Goal: Contribute content

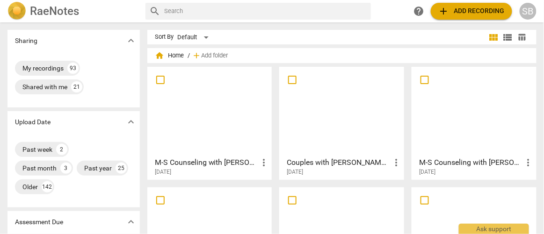
click at [238, 108] on div at bounding box center [210, 111] width 118 height 83
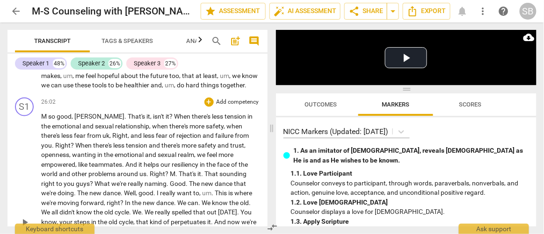
scroll to position [4699, 0]
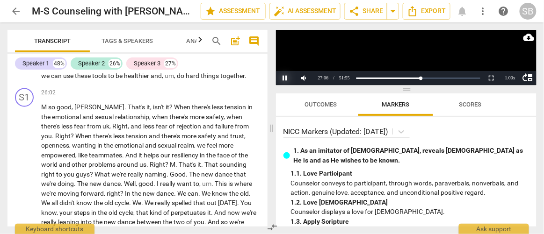
click at [285, 79] on button "Pause" at bounding box center [285, 78] width 19 height 14
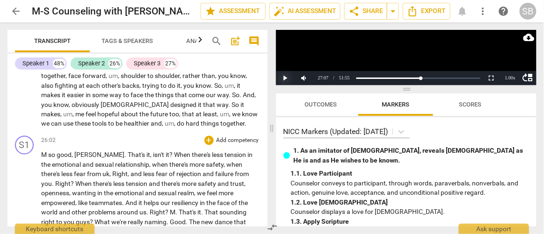
scroll to position [4650, 0]
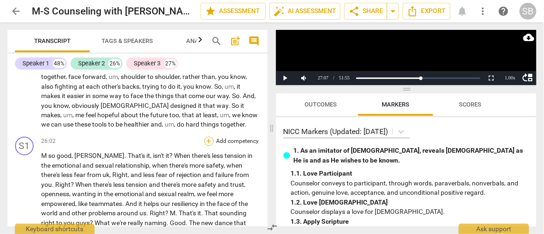
click at [206, 137] on div "+" at bounding box center [208, 141] width 9 height 9
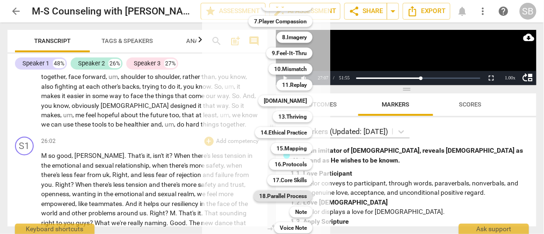
scroll to position [118, 0]
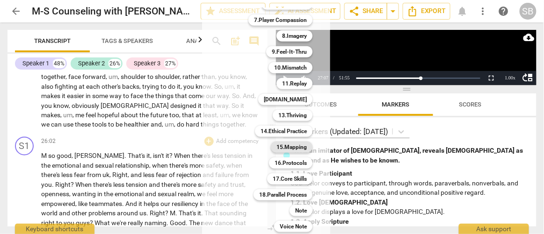
click at [283, 144] on b "15.Mapping" at bounding box center [291, 147] width 30 height 11
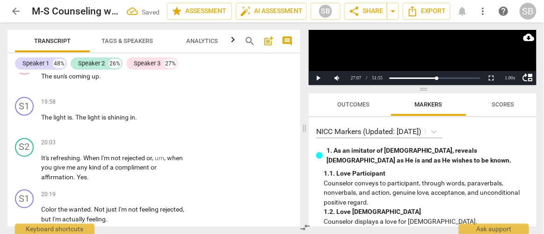
scroll to position [5992, 0]
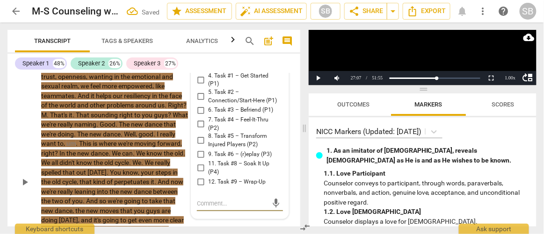
click at [232, 151] on span "9. Task #6 – (r)eplay (P3)" at bounding box center [240, 155] width 64 height 8
click at [208, 149] on input "9. Task #6 – (r)eplay (P3)" at bounding box center [200, 154] width 15 height 11
checkbox input "true"
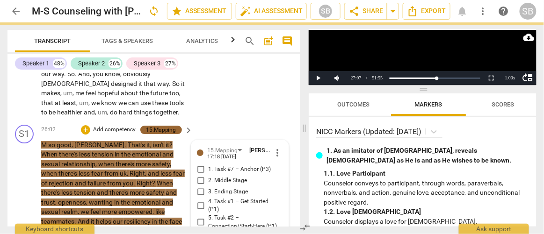
scroll to position [5867, 0]
click at [85, 125] on div "+" at bounding box center [85, 129] width 9 height 9
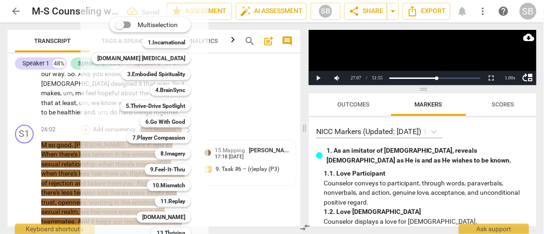
click at [85, 76] on div "Multiselection m 1.Incarnational 1 [DOMAIN_NAME] [MEDICAL_DATA] 2 3.Embodied Sp…" at bounding box center [144, 124] width 128 height 234
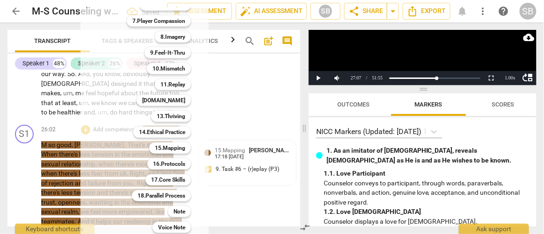
scroll to position [118, 0]
click at [160, 158] on b "16.Protocols" at bounding box center [169, 163] width 32 height 11
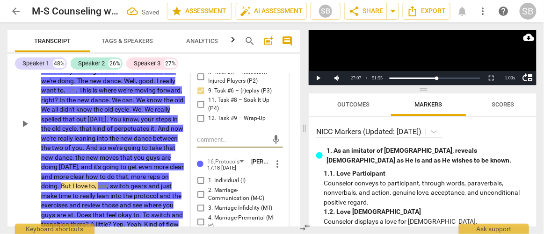
scroll to position [6061, 0]
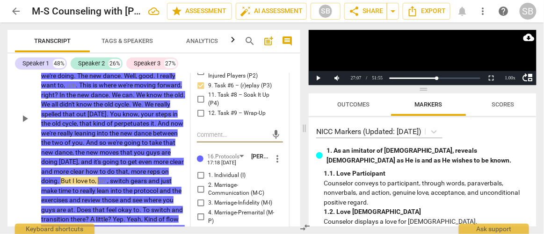
click at [234, 225] on span "5. Marriage-[MEDICAL_DATA] (M-S)" at bounding box center [243, 233] width 71 height 16
click at [208, 228] on input "5. Marriage-[MEDICAL_DATA] (M-S)" at bounding box center [200, 233] width 15 height 11
checkbox input "true"
type textarea "weve"
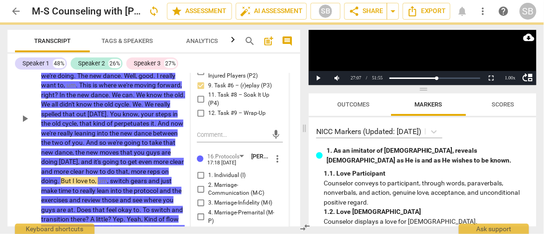
type textarea "weve"
type textarea "we"
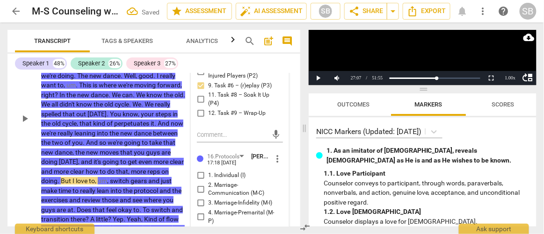
type textarea "wea"
type textarea "weav"
type textarea "weavi"
type textarea "weavin"
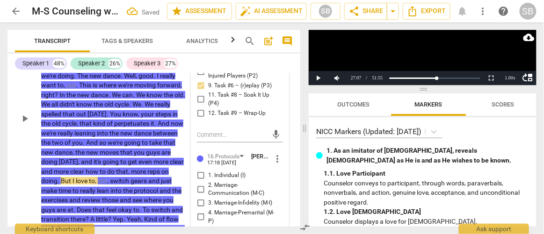
type textarea "weaving"
type textarea "weaving i"
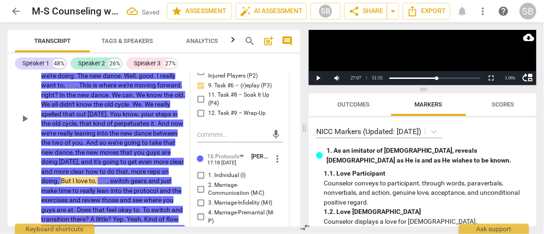
type textarea "weaving in"
type textarea "weaving in s"
type textarea "weaving in st"
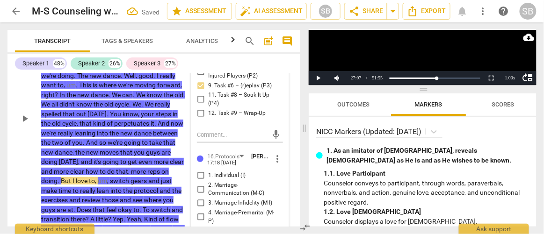
type textarea "weaving in st"
type textarea "weaving in ste"
type textarea "weaving in step"
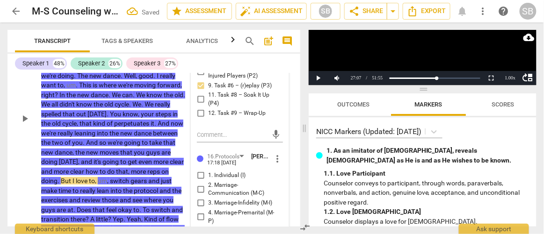
type textarea "weaving in step"
type textarea "weaving in step 4"
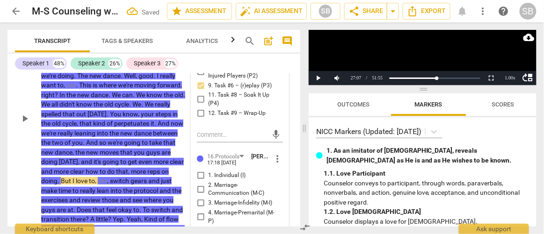
type textarea "weaving in step 4 wor"
type textarea "weaving in step 4 work"
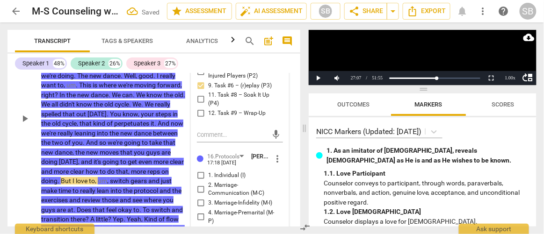
type textarea "weaving in step 4 work i"
type textarea "weaving in step 4 work in"
type textarea "weaving in step 4 work int"
type textarea "weaving in step 4 work in"
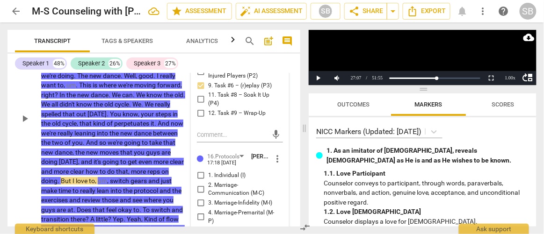
type textarea "weaving in step 4 work in"
type textarea "weaving in step 4 work i"
type textarea "weaving in step 4 work"
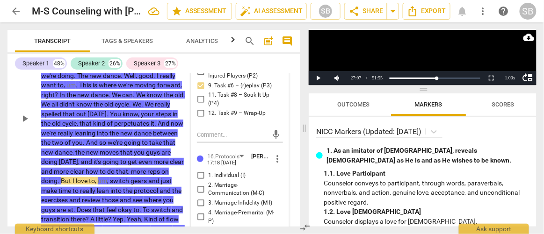
type textarea "weaving in step 4 work w"
type textarea "weaving in step 4 work wi"
type textarea "weaving in step 4 work wit"
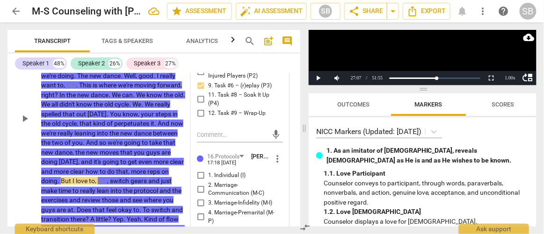
type textarea "weaving in step 4 work wit"
type textarea "weaving in step 4 work with"
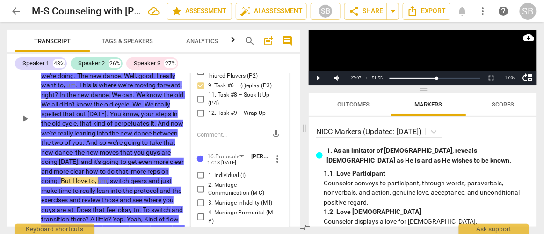
type textarea "weaving in step 4 work with"
type textarea "weaving in step 4 work with R"
type textarea "weaving in step 4 work with RT"
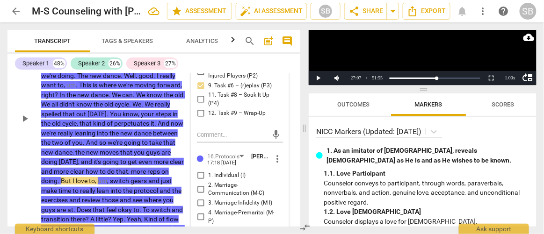
type textarea "weaving in step 4 work with RTP"
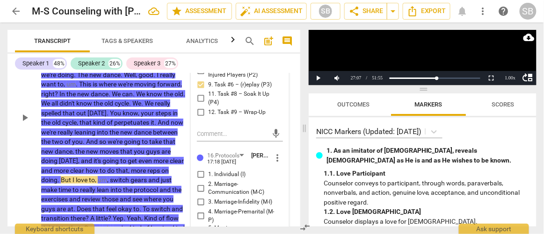
type textarea "weaving in step 4 work with RTP"
type textarea "weaving in step 4 work with RTP p"
type textarea "weaving in step 4 work with RTP pr"
type textarea "weaving in step 4 work with RTP pro"
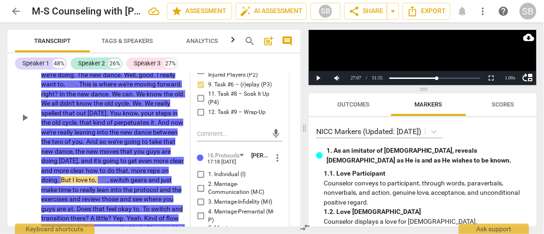
type textarea "weaving in step 4 work with RTP pro"
type textarea "weaving in step 4 work with RTP prot"
type textarea "weaving in step 4 work with RTP proto"
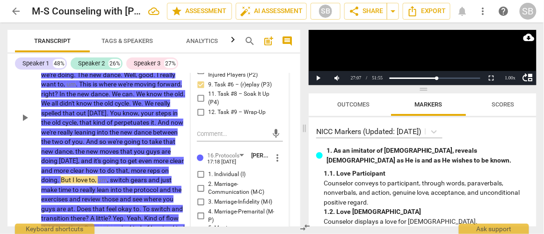
type textarea "weaving in step 4 work with RTP protoc"
type textarea "weaving in step 4 work with RTP protoco"
type textarea "weaving in step 4 work with RTP protocol"
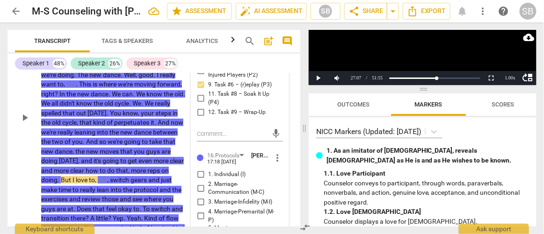
type textarea "weaving in step 4 work with RTP protocol"
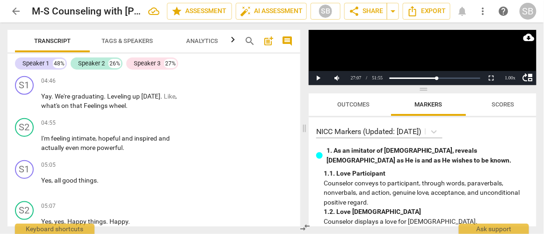
scroll to position [1050, 0]
click at [129, 125] on div "+" at bounding box center [130, 124] width 9 height 9
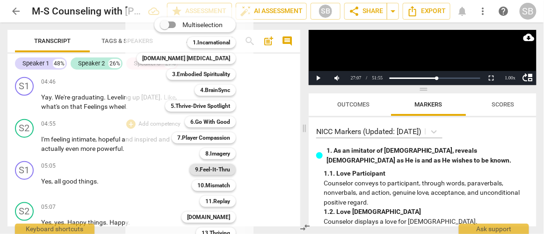
click at [207, 168] on b "9.Feel-It-Thru" at bounding box center [212, 169] width 35 height 11
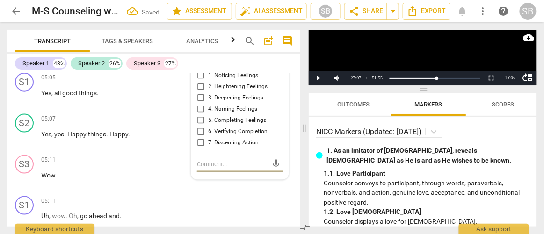
scroll to position [1138, 0]
click at [226, 108] on span "4. Naming Feelings" at bounding box center [232, 110] width 49 height 8
click at [208, 108] on input "4. Naming Feelings" at bounding box center [200, 110] width 15 height 11
checkbox input "true"
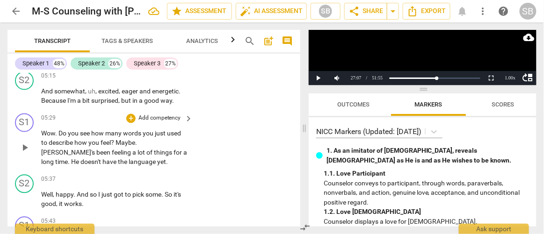
scroll to position [1308, 0]
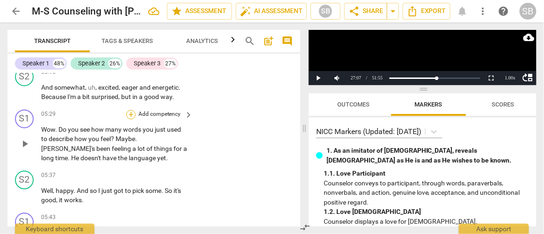
click at [130, 112] on div "+" at bounding box center [130, 114] width 9 height 9
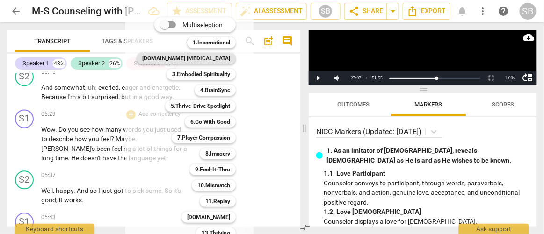
click at [203, 59] on b "[DOMAIN_NAME] [MEDICAL_DATA]" at bounding box center [186, 58] width 88 height 11
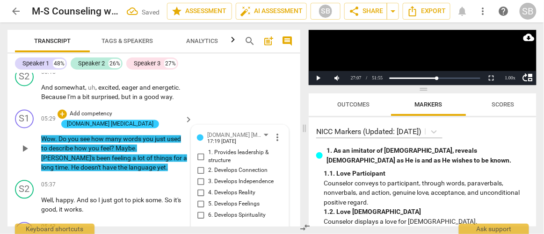
scroll to position [1393, 0]
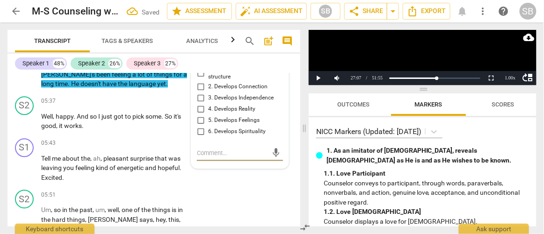
click at [240, 119] on span "5. Develops Feelings" at bounding box center [233, 120] width 51 height 8
click at [208, 119] on input "5. Develops Feelings" at bounding box center [200, 120] width 15 height 11
checkbox input "true"
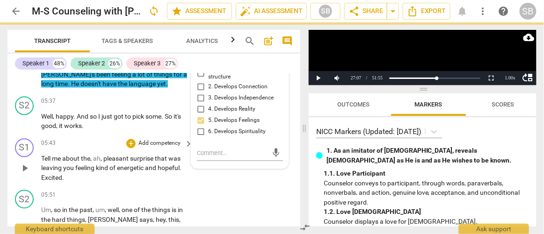
scroll to position [1430, 0]
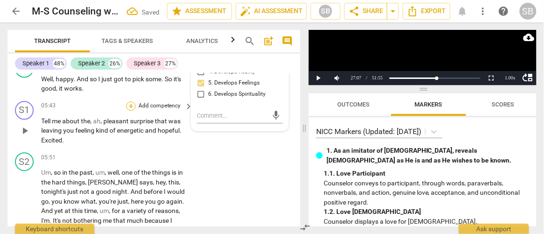
click at [130, 105] on div "+" at bounding box center [130, 105] width 9 height 9
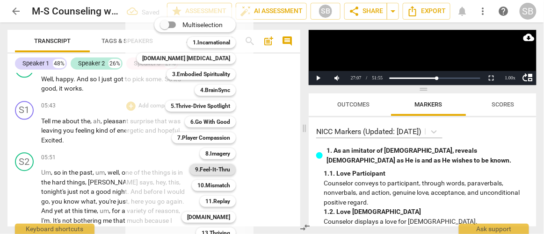
click at [200, 166] on b "9.Feel-It-Thru" at bounding box center [212, 169] width 35 height 11
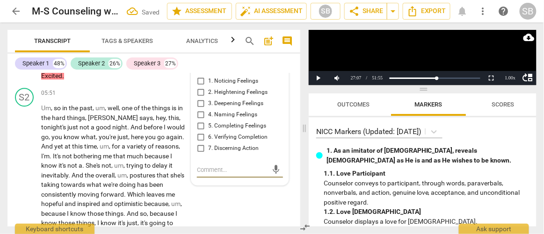
scroll to position [1490, 0]
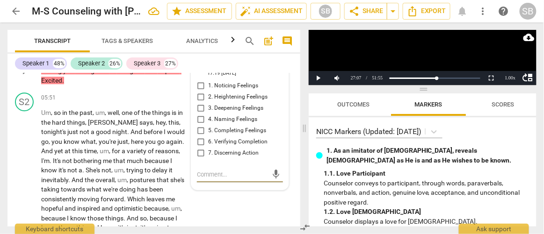
click at [224, 107] on span "3. Deepening Feelings" at bounding box center [235, 108] width 55 height 8
click at [208, 107] on input "3. Deepening Feelings" at bounding box center [200, 108] width 15 height 11
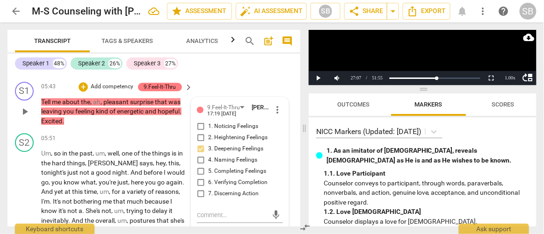
scroll to position [1449, 0]
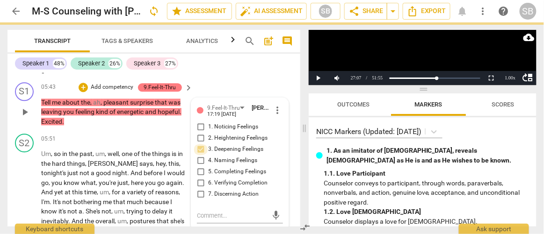
click at [199, 144] on input "3. Deepening Feelings" at bounding box center [200, 149] width 15 height 11
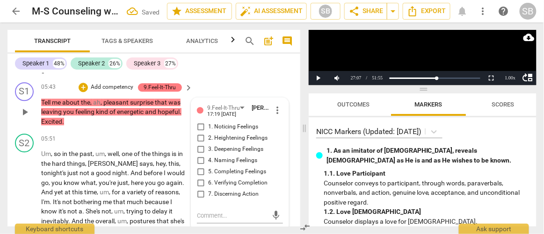
drag, startPoint x: 220, startPoint y: 145, endPoint x: 204, endPoint y: 152, distance: 17.4
click at [220, 145] on span "3. Deepening Feelings" at bounding box center [235, 149] width 55 height 8
click at [208, 145] on input "3. Deepening Feelings" at bounding box center [200, 149] width 15 height 11
click at [201, 148] on input "3. Deepening Feelings" at bounding box center [200, 149] width 15 height 11
click at [198, 144] on input "3. Deepening Feelings" at bounding box center [200, 149] width 15 height 11
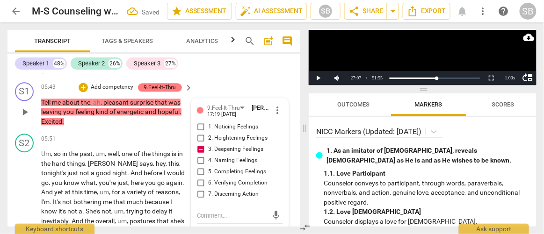
checkbox input "false"
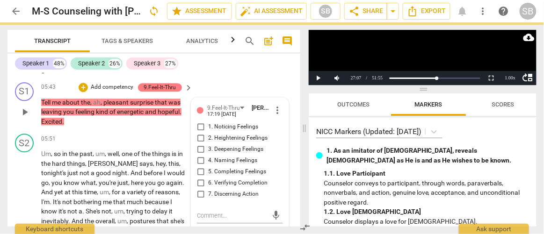
click at [221, 116] on div "9.Feel-It-Thru [GEOGRAPHIC_DATA][PERSON_NAME] 17:19 [DATE] more_vert 1. Noticin…" at bounding box center [240, 153] width 86 height 101
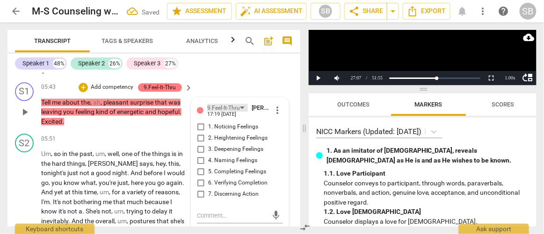
click at [236, 105] on div "9.Feel-It-Thru" at bounding box center [223, 108] width 33 height 9
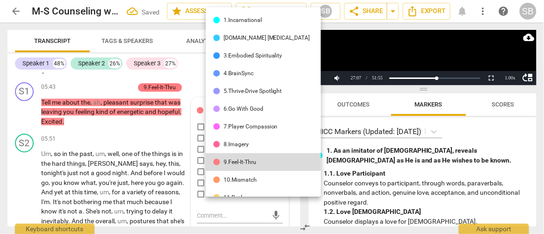
scroll to position [155, 0]
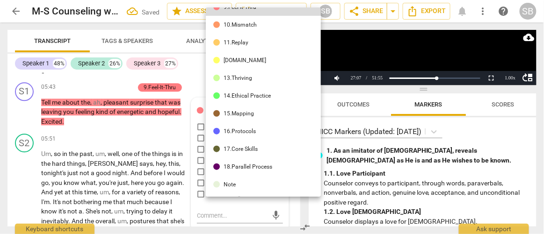
click at [248, 151] on div "17.Core Skills" at bounding box center [241, 149] width 34 height 6
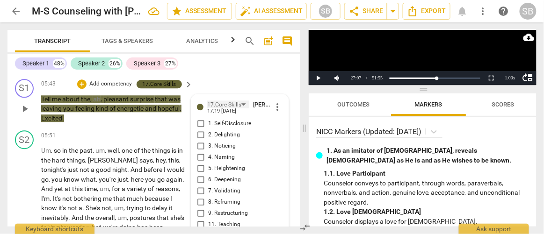
scroll to position [1452, 0]
click at [215, 101] on div "17.Core Skills" at bounding box center [224, 105] width 34 height 9
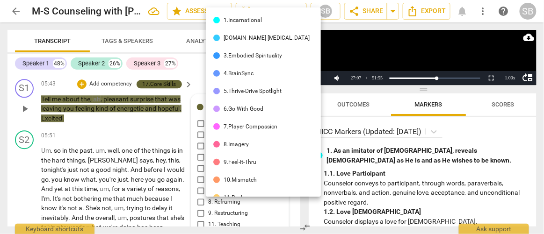
scroll to position [155, 0]
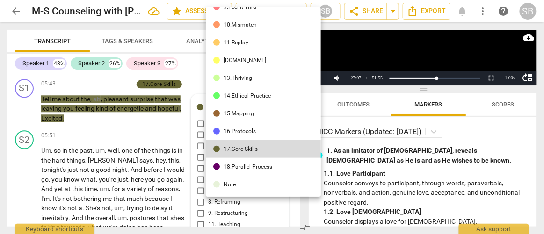
click at [253, 26] on div "10.Mismatch" at bounding box center [240, 25] width 33 height 6
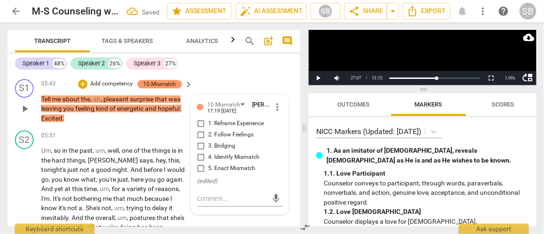
click at [228, 131] on span "2. Follow Feelings" at bounding box center [230, 135] width 45 height 8
click at [208, 130] on input "2. Follow Feelings" at bounding box center [200, 135] width 15 height 11
checkbox input "true"
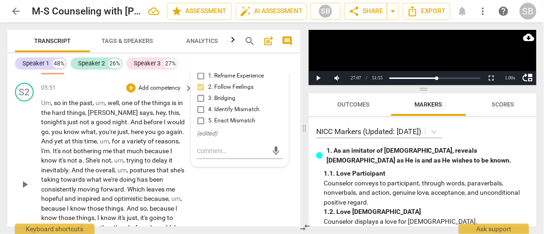
scroll to position [1500, 0]
click at [132, 84] on div "+" at bounding box center [130, 87] width 9 height 9
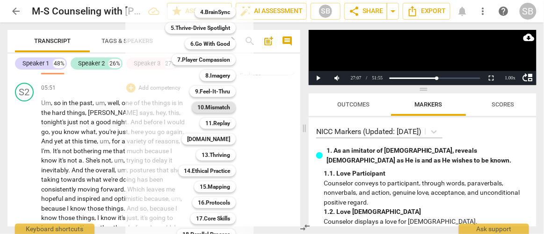
scroll to position [90, 0]
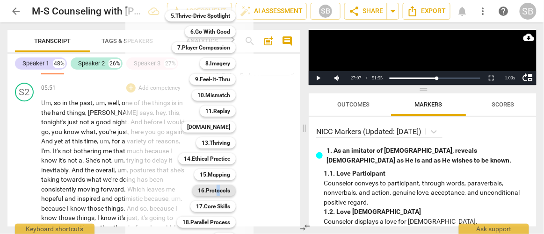
drag, startPoint x: 202, startPoint y: 196, endPoint x: 199, endPoint y: 192, distance: 5.3
click at [199, 192] on div "16.Protocols o" at bounding box center [218, 191] width 61 height 16
click at [199, 192] on b "16.Protocols" at bounding box center [214, 190] width 32 height 11
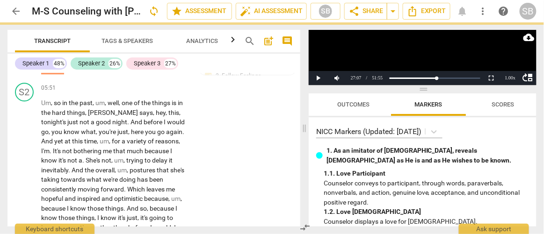
click at [199, 192] on div "Multiselection m 1.Incarnational 1 [DOMAIN_NAME] [MEDICAL_DATA] 2 3.Embodied Sp…" at bounding box center [272, 117] width 544 height 234
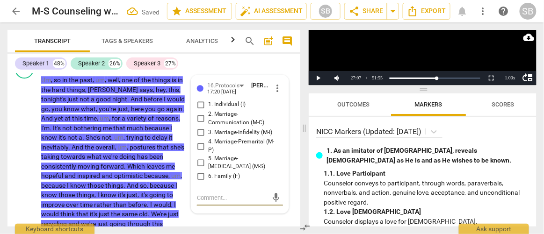
scroll to position [1523, 0]
click at [241, 154] on span "5. Marriage-[MEDICAL_DATA] (M-S)" at bounding box center [243, 162] width 71 height 16
click at [208, 157] on input "5. Marriage-[MEDICAL_DATA] (M-S)" at bounding box center [200, 162] width 15 height 11
checkbox input "true"
click at [238, 195] on textarea at bounding box center [232, 197] width 71 height 9
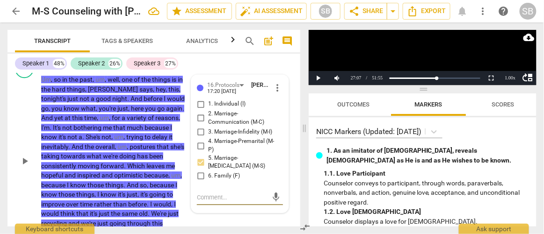
type textarea "n"
type textarea "naming"
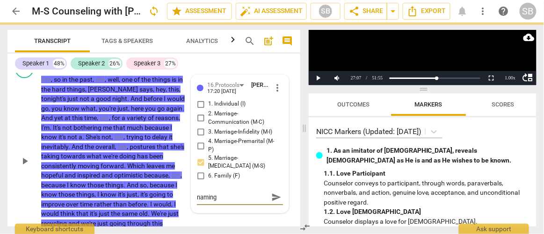
type textarea "naming s"
type textarea "naming step"
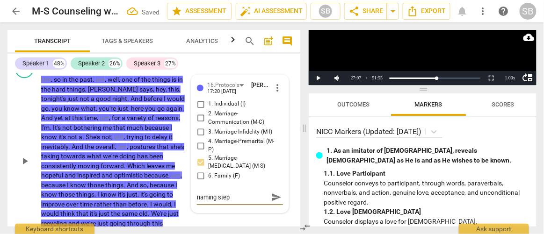
type textarea "naming step"
type textarea "naming step 4"
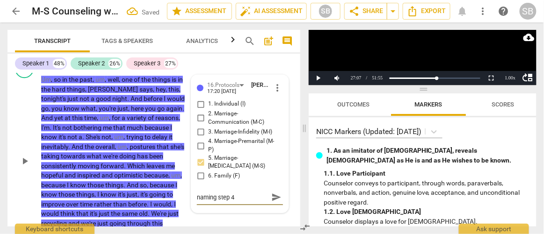
type textarea "naming step 4"
type textarea "naming step 4 o"
type textarea "naming step 4 ol"
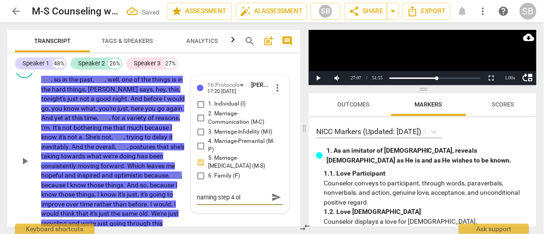
type textarea "naming step 4 old"
type textarea "naming step 4 old c"
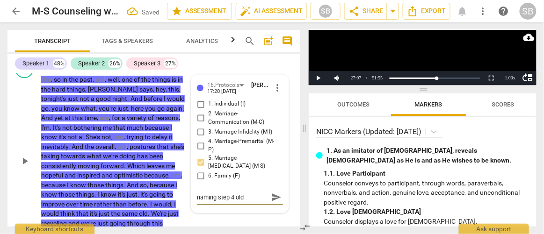
type textarea "naming step 4 old c"
type textarea "naming step 4 old cy"
type textarea "naming step 4 old cyc"
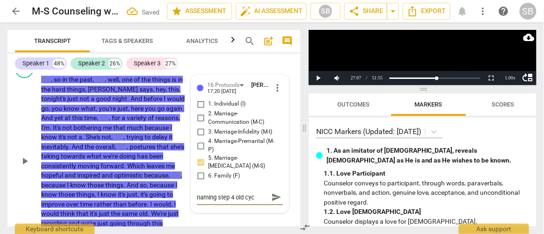
type textarea "naming step 4 old cycl"
type textarea "naming step 4 old cycle"
click at [234, 195] on textarea "naming step 4 old cycle" at bounding box center [232, 197] width 71 height 9
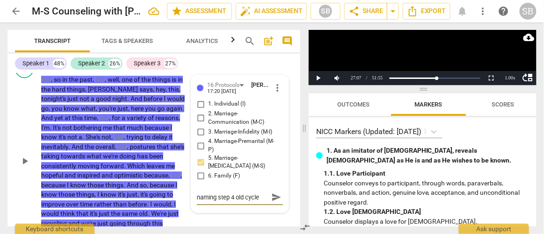
drag, startPoint x: 234, startPoint y: 195, endPoint x: 216, endPoint y: 196, distance: 18.8
click at [216, 196] on textarea "naming step 4 old cycle" at bounding box center [232, 197] width 71 height 9
click at [228, 195] on textarea "naming step 4 old cycle" at bounding box center [232, 197] width 71 height 9
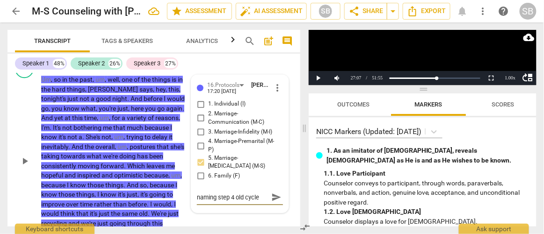
click at [233, 195] on textarea "naming step 4 old cycle" at bounding box center [232, 197] width 71 height 9
type textarea "naming step old cycle"
type textarea "naming ste old cycle"
type textarea "naming st old cycle"
type textarea "naming s old cycle"
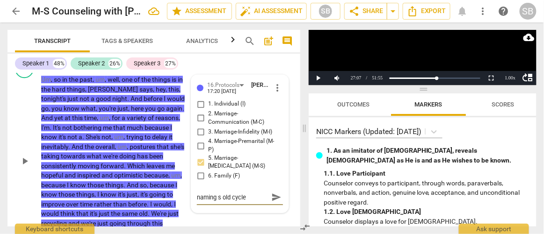
type textarea "naming old cycle"
type textarea "snaming old cycle"
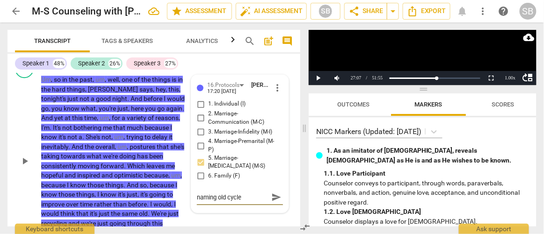
type textarea "snaming old cycle"
type textarea "stnaming old cycle"
type textarea "stenaming old cycle"
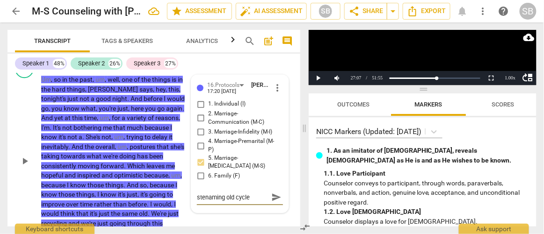
type textarea "stepnaming old cycle"
type textarea "step naming old cycle"
type textarea "step 4naming old cycle"
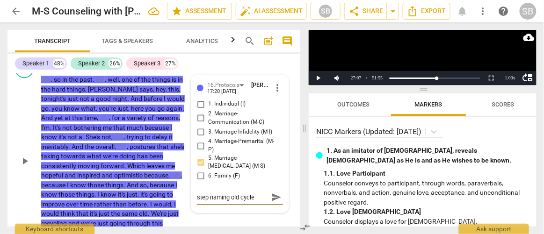
type textarea "step 4naming old cycle"
type textarea "step 4 naming old cycle"
click at [273, 196] on span "send" at bounding box center [276, 197] width 10 height 10
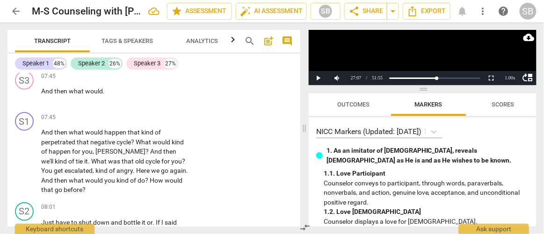
scroll to position [1889, 0]
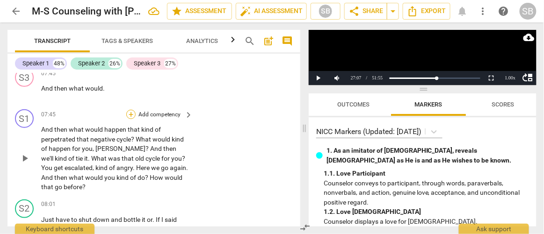
click at [132, 111] on div "+" at bounding box center [130, 114] width 9 height 9
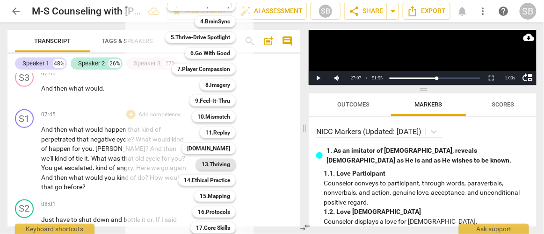
scroll to position [118, 0]
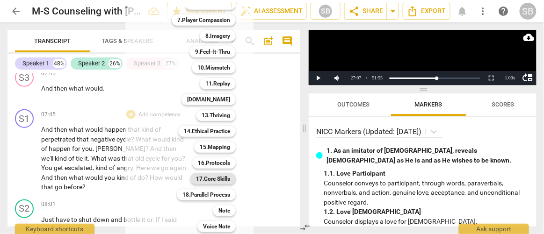
click at [204, 175] on b "17.Core Skills" at bounding box center [213, 178] width 34 height 11
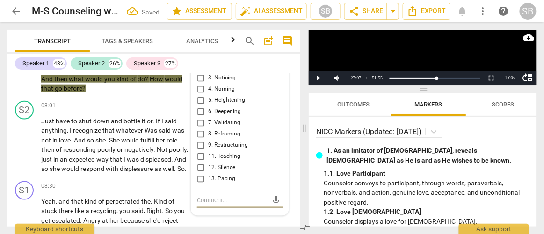
scroll to position [1975, 0]
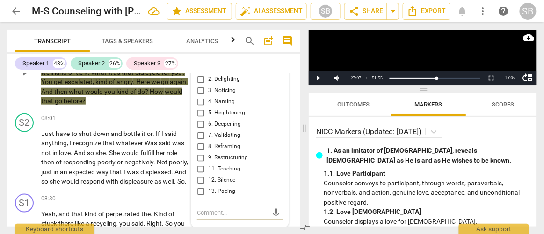
click at [237, 113] on span "5. Heightening" at bounding box center [226, 113] width 37 height 8
click at [208, 113] on input "5. Heightening" at bounding box center [200, 113] width 15 height 11
checkbox input "true"
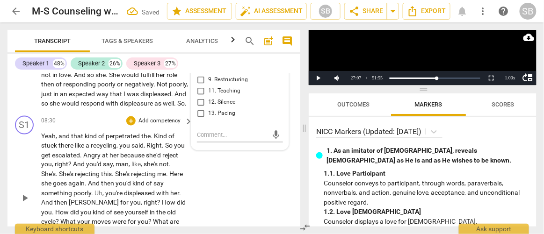
scroll to position [2100, 0]
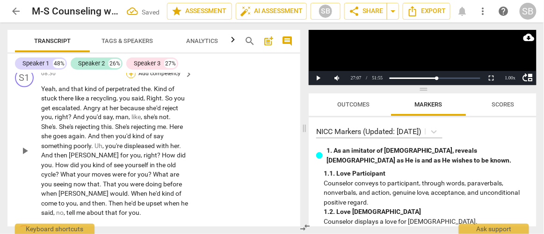
drag, startPoint x: 133, startPoint y: 86, endPoint x: 129, endPoint y: 81, distance: 6.0
click at [129, 79] on div "+" at bounding box center [130, 73] width 9 height 9
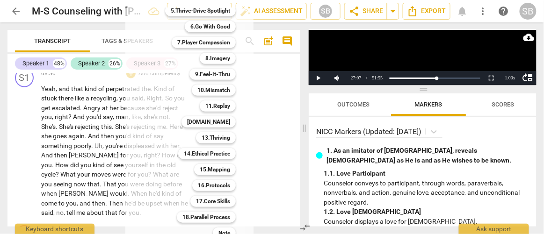
scroll to position [96, 0]
click at [198, 188] on b "16.Protocols" at bounding box center [214, 185] width 32 height 11
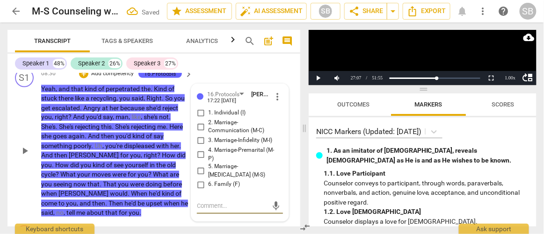
click at [251, 173] on span "5. Marriage-[MEDICAL_DATA] (M-S)" at bounding box center [243, 171] width 71 height 16
click at [208, 173] on input "5. Marriage-[MEDICAL_DATA] (M-S)" at bounding box center [200, 171] width 15 height 11
checkbox input "true"
click at [243, 211] on textarea at bounding box center [232, 206] width 71 height 9
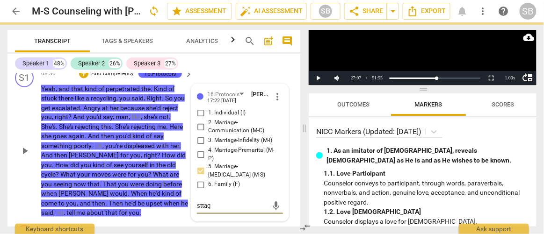
type textarea "sttage"
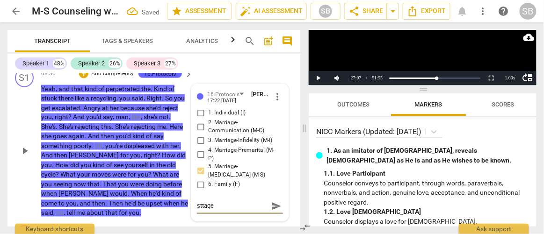
type textarea "sttage"
type textarea "sttage 1"
type textarea "sttage"
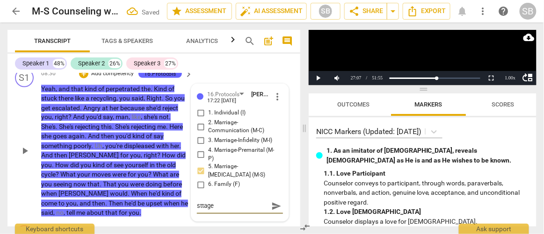
type textarea "sttage"
type textarea "sttag"
type textarea "stta"
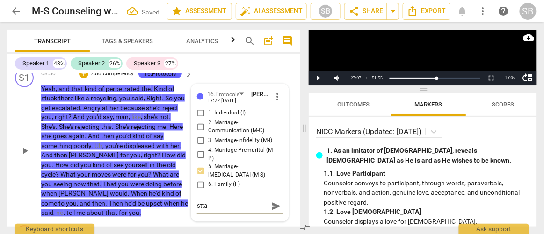
type textarea "stt"
type textarea "st"
type textarea "sta"
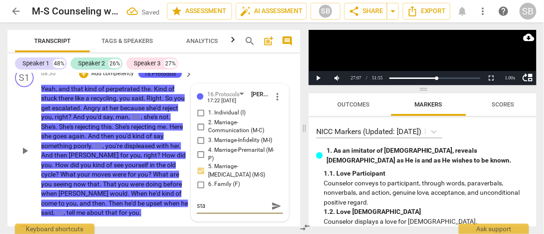
type textarea "stag"
type textarea "stag1"
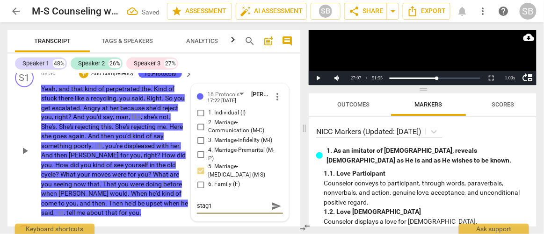
type textarea "stag1 s"
type textarea "stag1 se"
type textarea "stag1 sep"
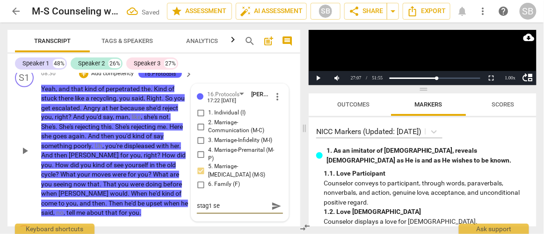
type textarea "stag1 sep"
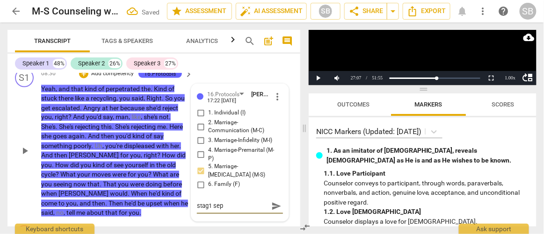
type textarea "stag1 se"
type textarea "stag1 s"
type textarea "stag1"
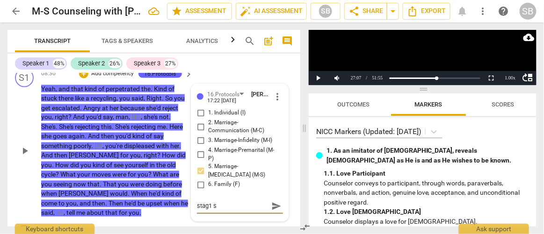
type textarea "stag1"
type textarea "stag"
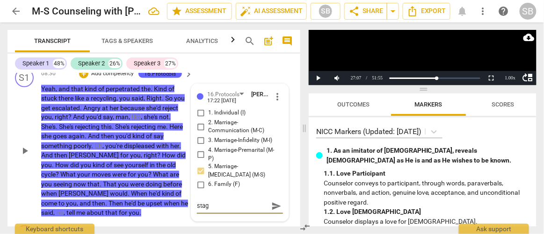
type textarea "stage"
type textarea "stage 1"
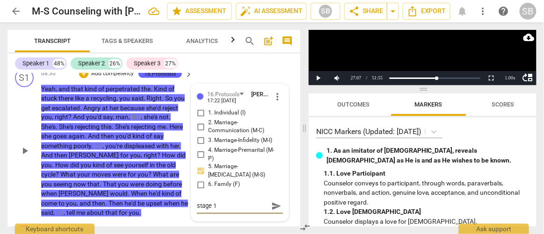
type textarea "stage 1"
type textarea "stage 1 s"
type textarea "stage 1 st"
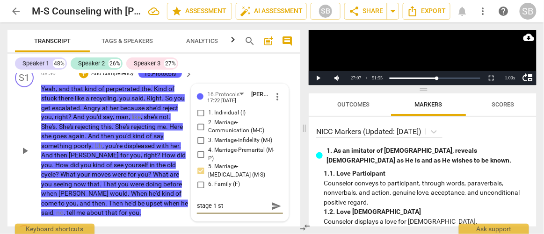
type textarea "stage 1 ste"
type textarea "stage 1 step"
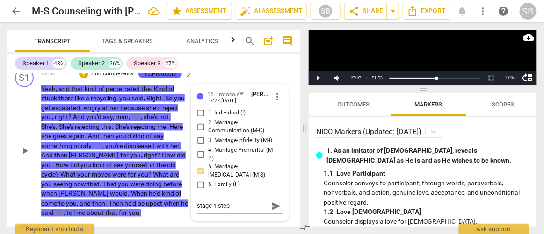
type textarea "stage 1 step"
type textarea "stage 1 step 4"
type textarea "stage 1 step 4,"
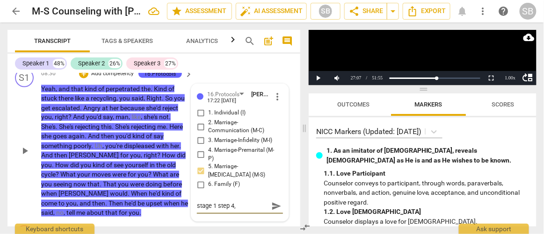
type textarea "stage 1 step 4,"
click at [271, 216] on span "send" at bounding box center [276, 211] width 10 height 10
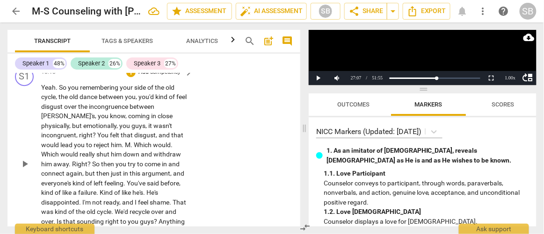
scroll to position [2431, 0]
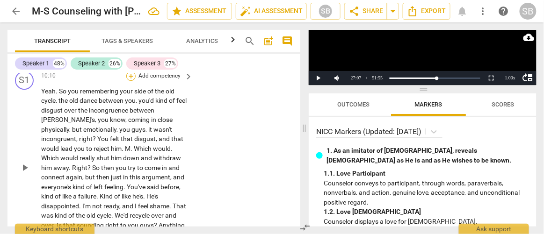
click at [129, 81] on div "+" at bounding box center [130, 76] width 9 height 9
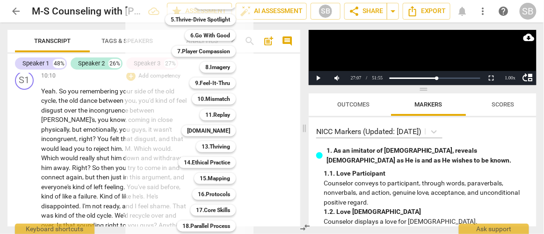
scroll to position [118, 0]
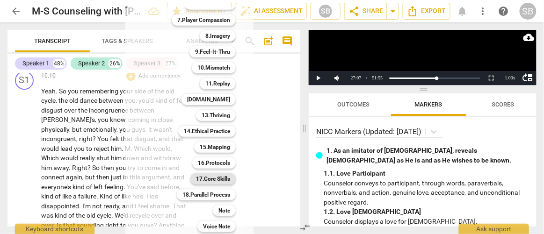
click at [210, 174] on b "17.Core Skills" at bounding box center [213, 178] width 34 height 11
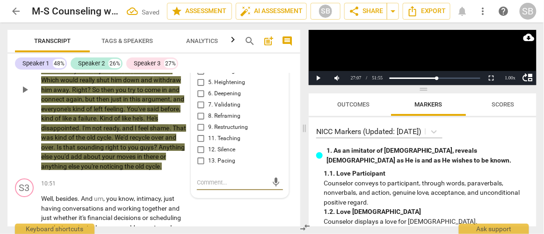
scroll to position [2505, 0]
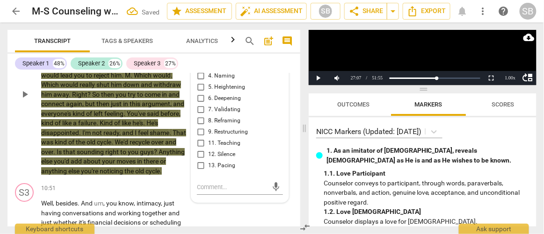
click at [223, 80] on span "4. Naming" at bounding box center [221, 76] width 27 height 8
click at [208, 82] on input "4. Naming" at bounding box center [200, 76] width 15 height 11
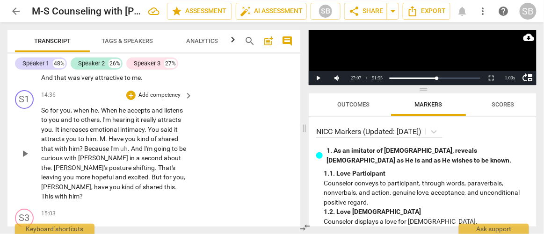
scroll to position [3382, 0]
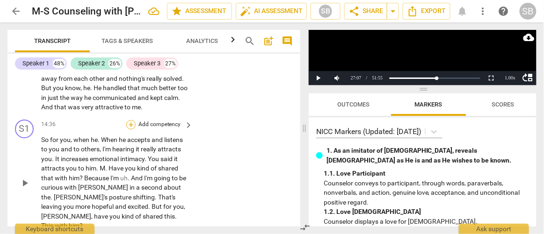
click at [132, 120] on div "+" at bounding box center [130, 124] width 9 height 9
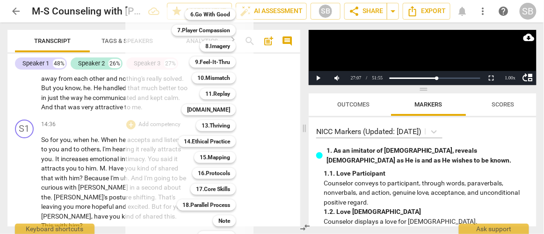
scroll to position [118, 0]
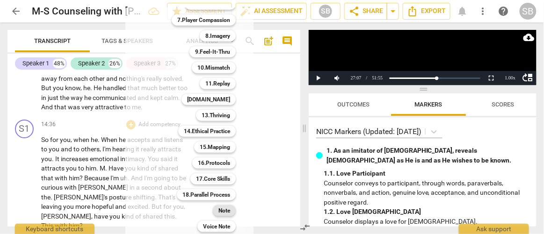
click at [218, 214] on b "Note" at bounding box center [224, 210] width 12 height 11
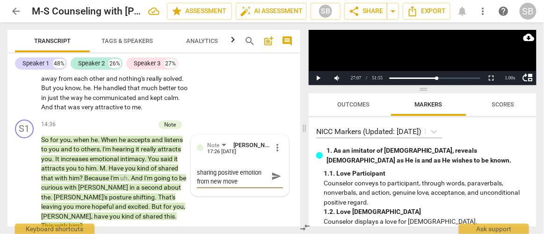
scroll to position [0, 0]
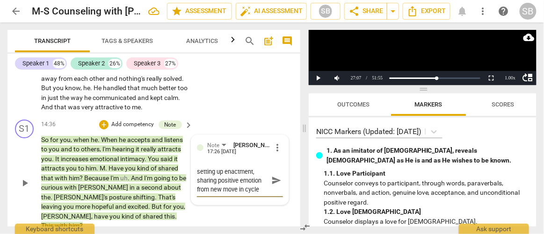
click at [271, 175] on span "send" at bounding box center [276, 180] width 10 height 10
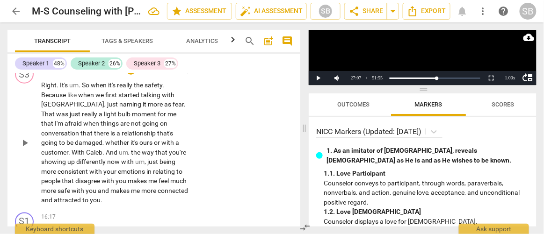
scroll to position [3706, 0]
click at [201, 173] on div "S3 play_arrow pause 15:32 + Add competency keyboard_arrow_right Right . It's um…" at bounding box center [153, 134] width 293 height 148
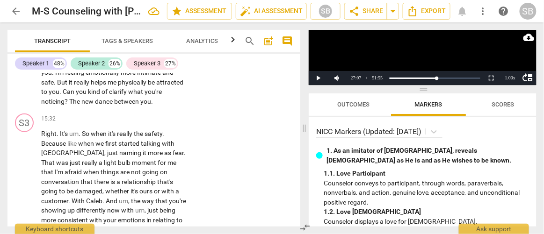
scroll to position [3823, 0]
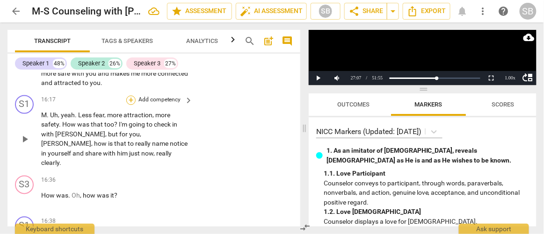
click at [130, 96] on div "+" at bounding box center [130, 100] width 9 height 9
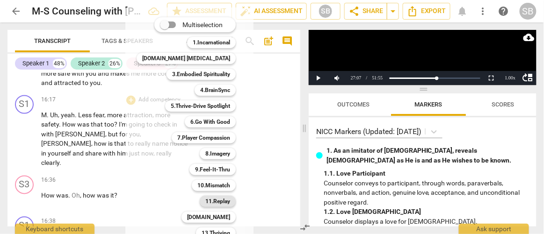
click at [206, 202] on b "11.Replay" at bounding box center [217, 201] width 25 height 11
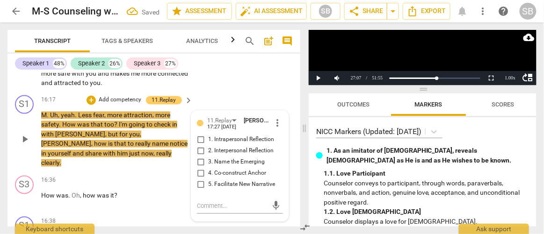
click at [234, 147] on span "2. Interpersonal Reflection" at bounding box center [240, 151] width 65 height 8
click at [208, 146] on input "2. Interpersonal Reflection" at bounding box center [200, 151] width 15 height 11
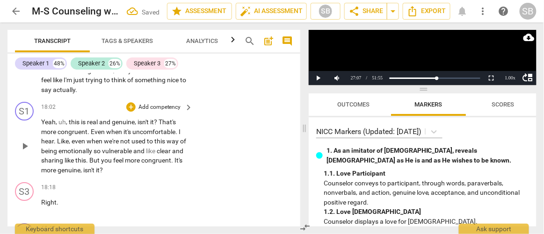
scroll to position [4136, 0]
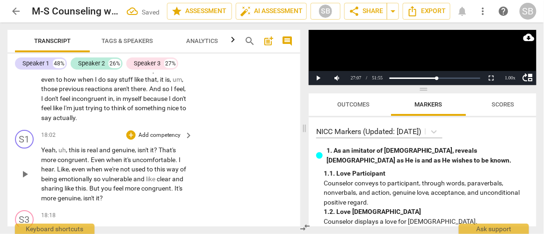
click at [131, 126] on div "S1 play_arrow pause 18:02 + Add competency keyboard_arrow_right Yeah , uh , thi…" at bounding box center [153, 166] width 293 height 80
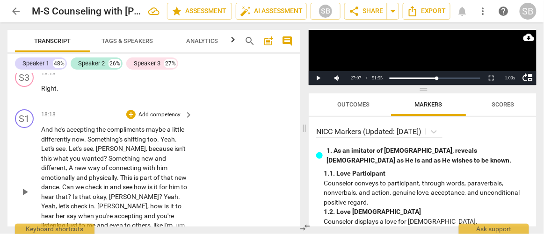
scroll to position [4277, 0]
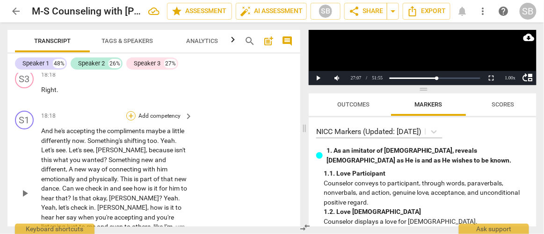
click at [129, 111] on div "+" at bounding box center [130, 115] width 9 height 9
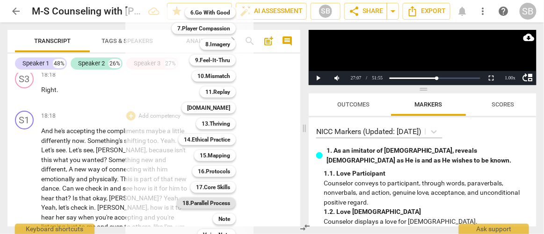
scroll to position [118, 0]
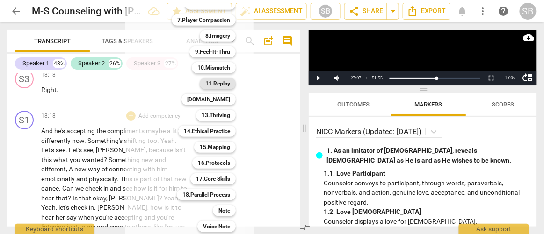
click at [207, 87] on b "11.Replay" at bounding box center [217, 83] width 25 height 11
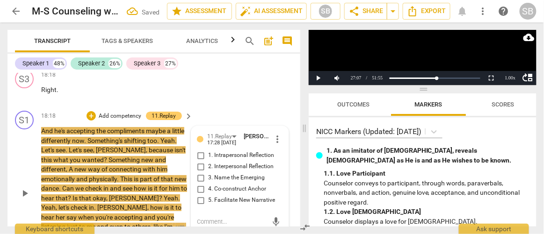
click at [230, 152] on span "1. Intrapersonal Reflection" at bounding box center [241, 156] width 66 height 8
click at [208, 150] on input "1. Intrapersonal Reflection" at bounding box center [200, 155] width 15 height 11
click at [224, 217] on textarea at bounding box center [232, 221] width 71 height 9
click at [275, 217] on span "send" at bounding box center [276, 222] width 10 height 10
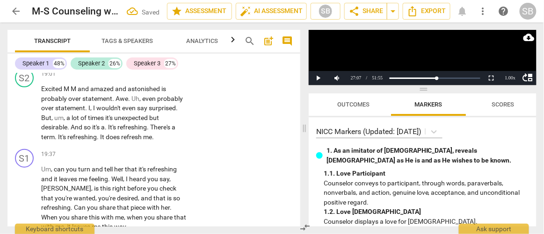
scroll to position [4494, 0]
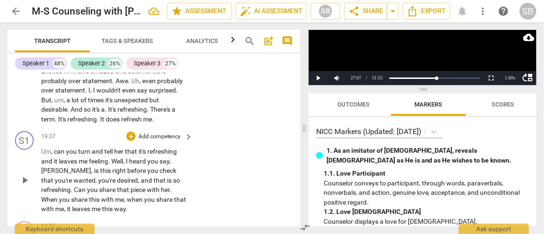
click at [131, 132] on div "+ Add competency" at bounding box center [154, 136] width 56 height 9
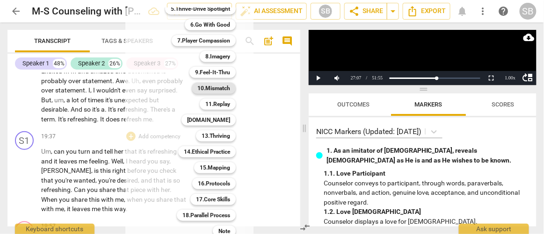
scroll to position [106, 0]
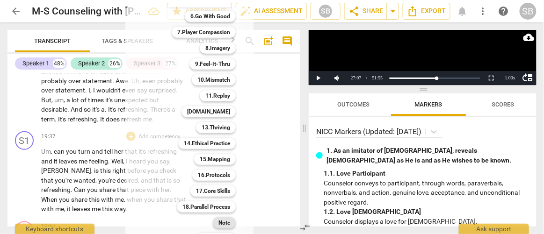
click at [218, 221] on b "Note" at bounding box center [224, 222] width 12 height 11
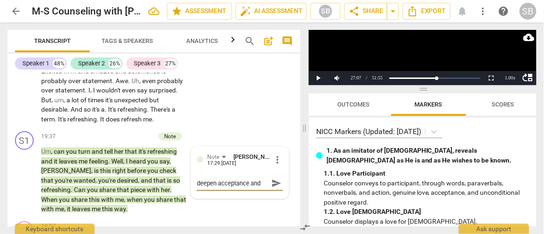
scroll to position [8, 0]
click at [276, 179] on span "send" at bounding box center [276, 184] width 10 height 10
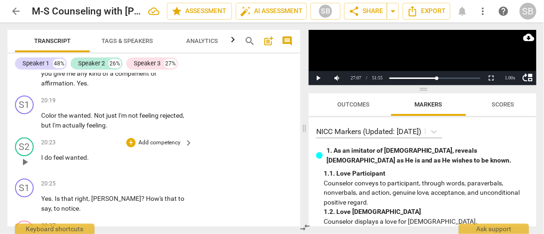
scroll to position [4794, 0]
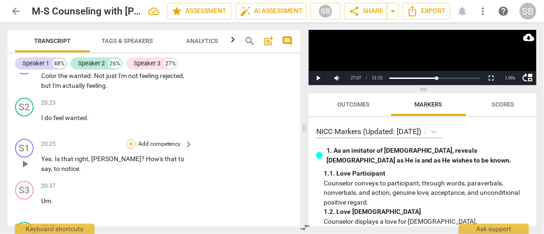
click at [130, 139] on div "+" at bounding box center [130, 143] width 9 height 9
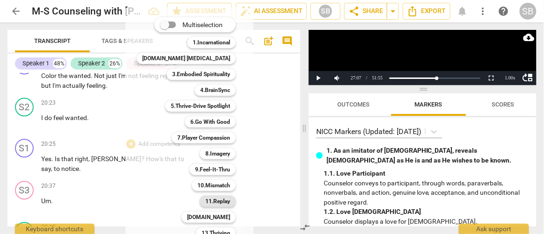
click at [205, 204] on b "11.Replay" at bounding box center [217, 201] width 25 height 11
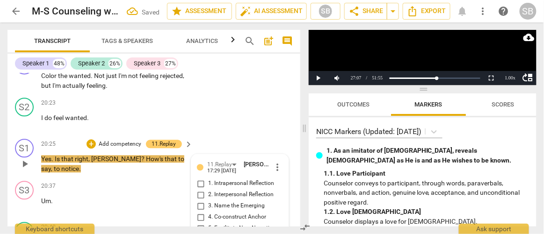
click at [238, 180] on span "1. Intrapersonal Reflection" at bounding box center [241, 184] width 66 height 8
click at [208, 178] on input "1. Intrapersonal Reflection" at bounding box center [200, 183] width 15 height 11
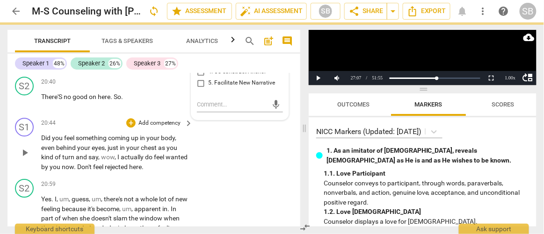
scroll to position [4922, 0]
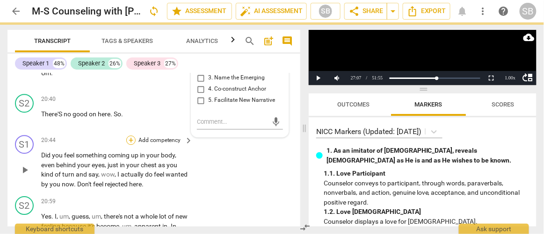
click at [130, 136] on div "+" at bounding box center [130, 140] width 9 height 9
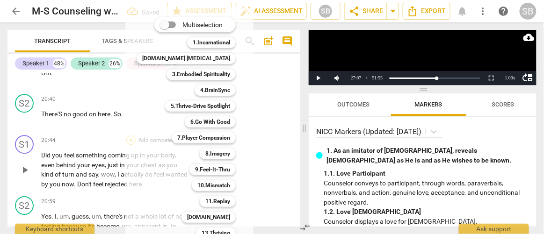
scroll to position [4921, 0]
click at [200, 73] on b "3.Embodied Spirituality" at bounding box center [201, 74] width 58 height 11
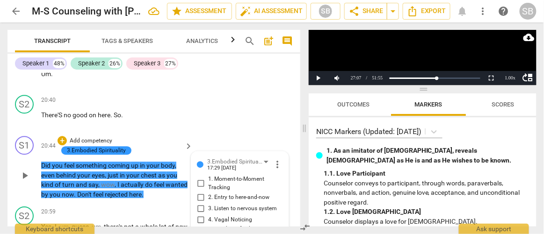
click at [225, 194] on span "2. Entry to here-and-now" at bounding box center [238, 198] width 61 height 8
click at [208, 192] on input "2. Entry to here-and-now" at bounding box center [200, 197] width 15 height 11
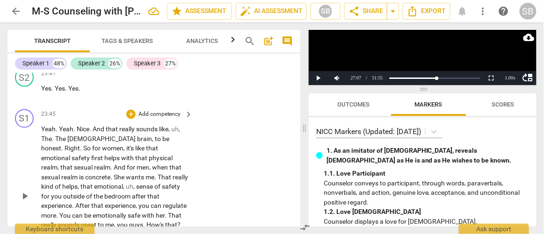
scroll to position [5529, 0]
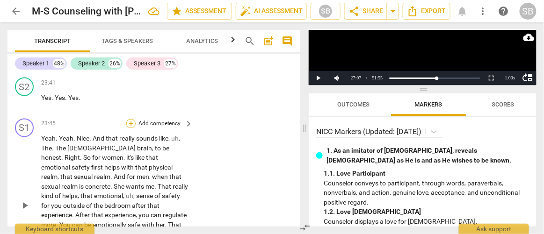
click at [126, 119] on div "+" at bounding box center [130, 123] width 9 height 9
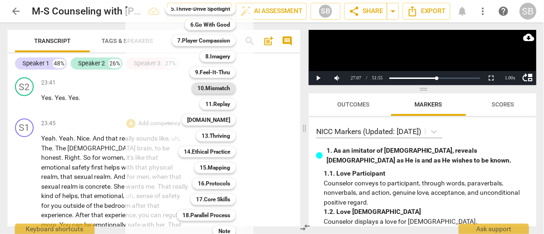
scroll to position [115, 0]
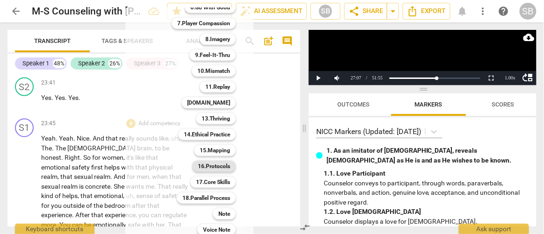
click at [202, 164] on b "16.Protocols" at bounding box center [214, 166] width 32 height 11
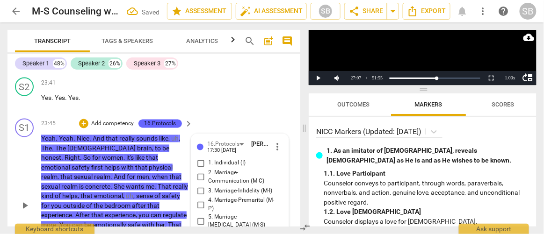
click at [242, 214] on span "5. Marriage-[MEDICAL_DATA] (M-S)" at bounding box center [243, 222] width 71 height 16
click at [208, 216] on input "5. Marriage-[MEDICAL_DATA] (M-S)" at bounding box center [200, 221] width 15 height 11
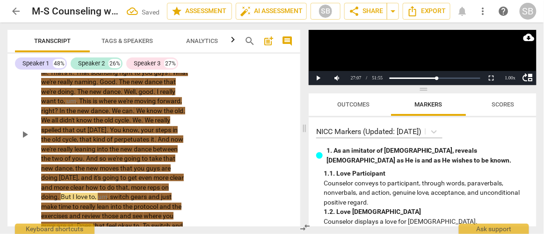
scroll to position [6249, 0]
